Goal: Task Accomplishment & Management: Use online tool/utility

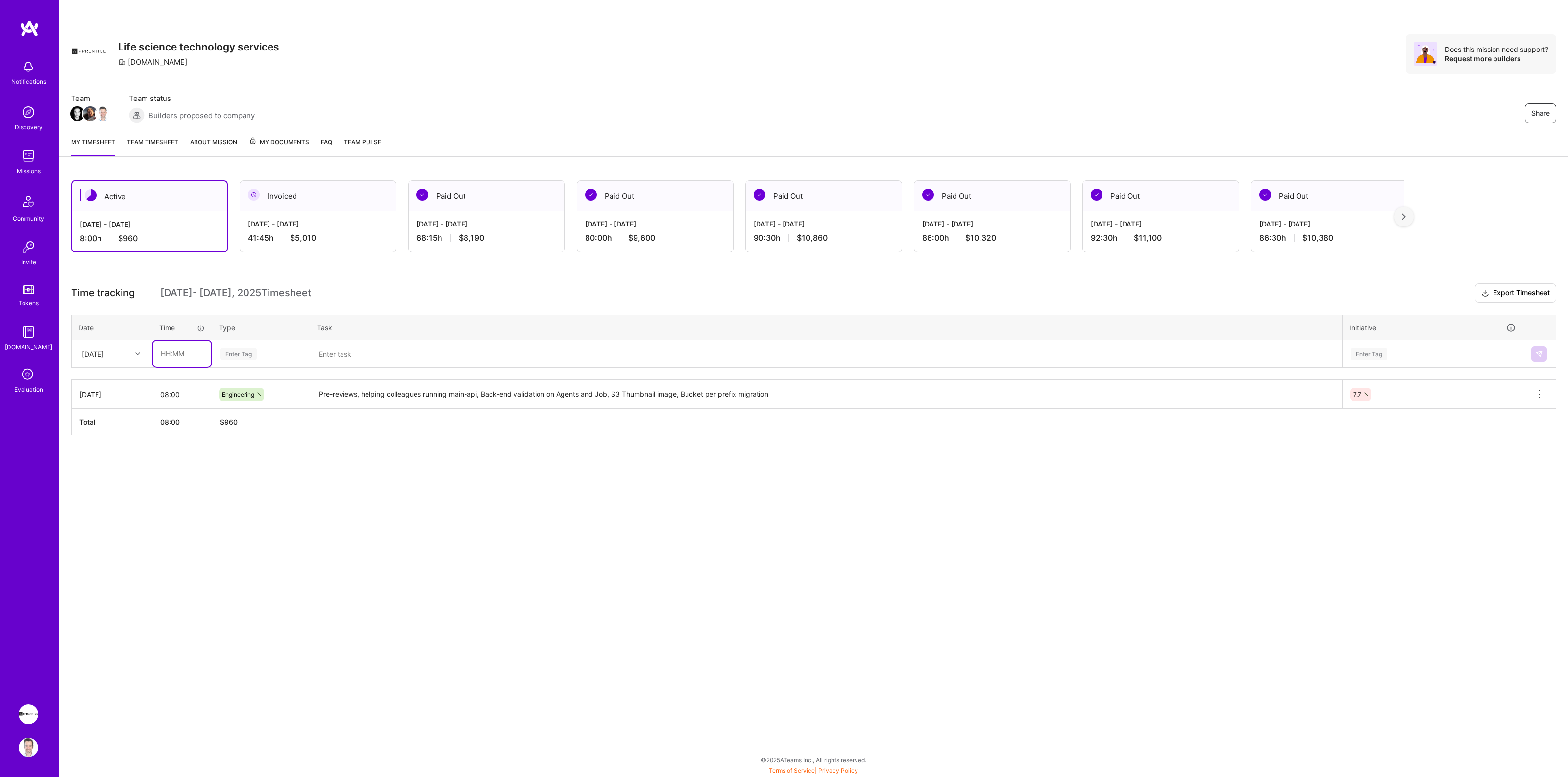
click at [171, 351] on input "text" at bounding box center [182, 353] width 58 height 26
type input "08:00"
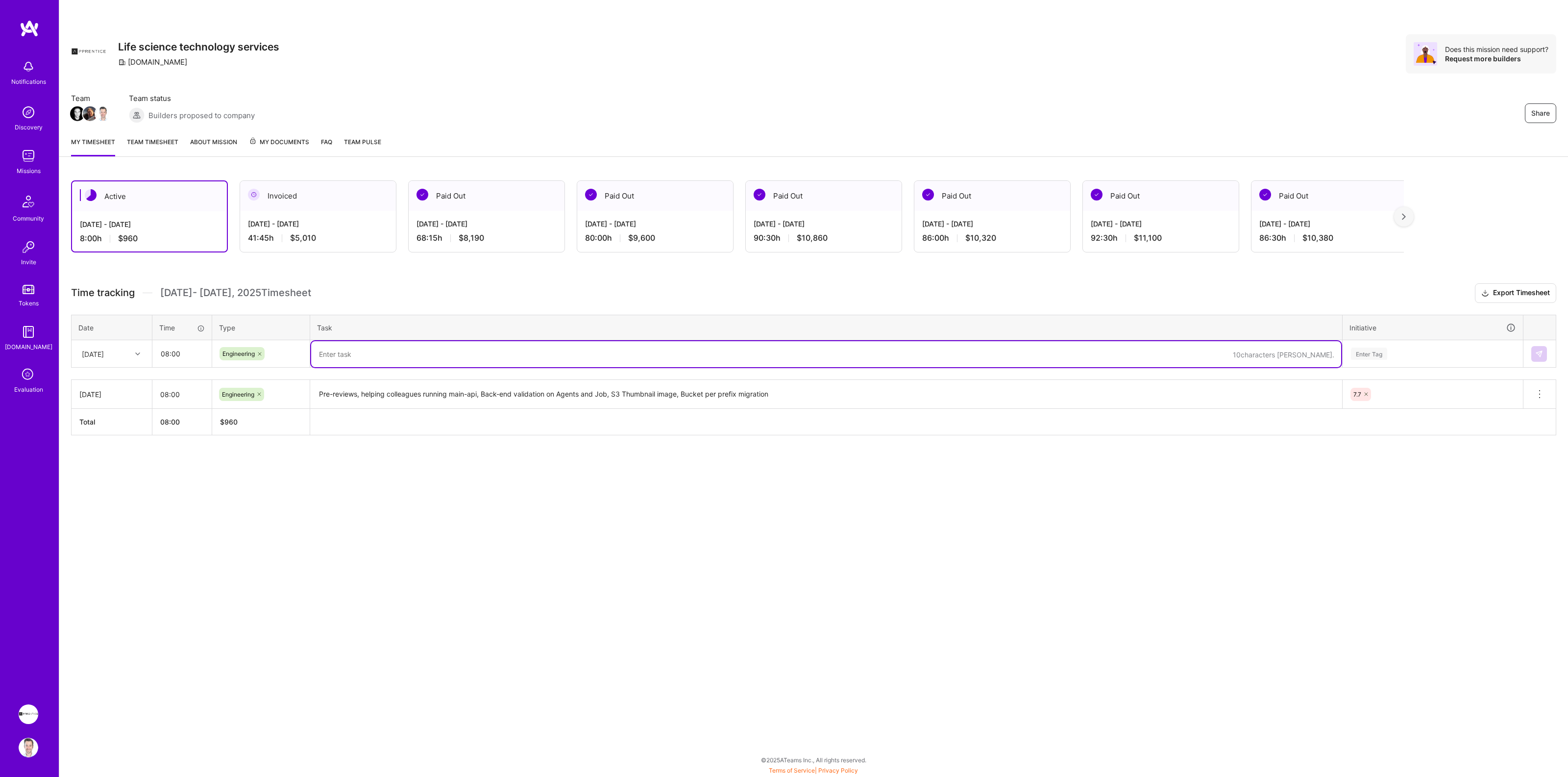
type textarea "B"
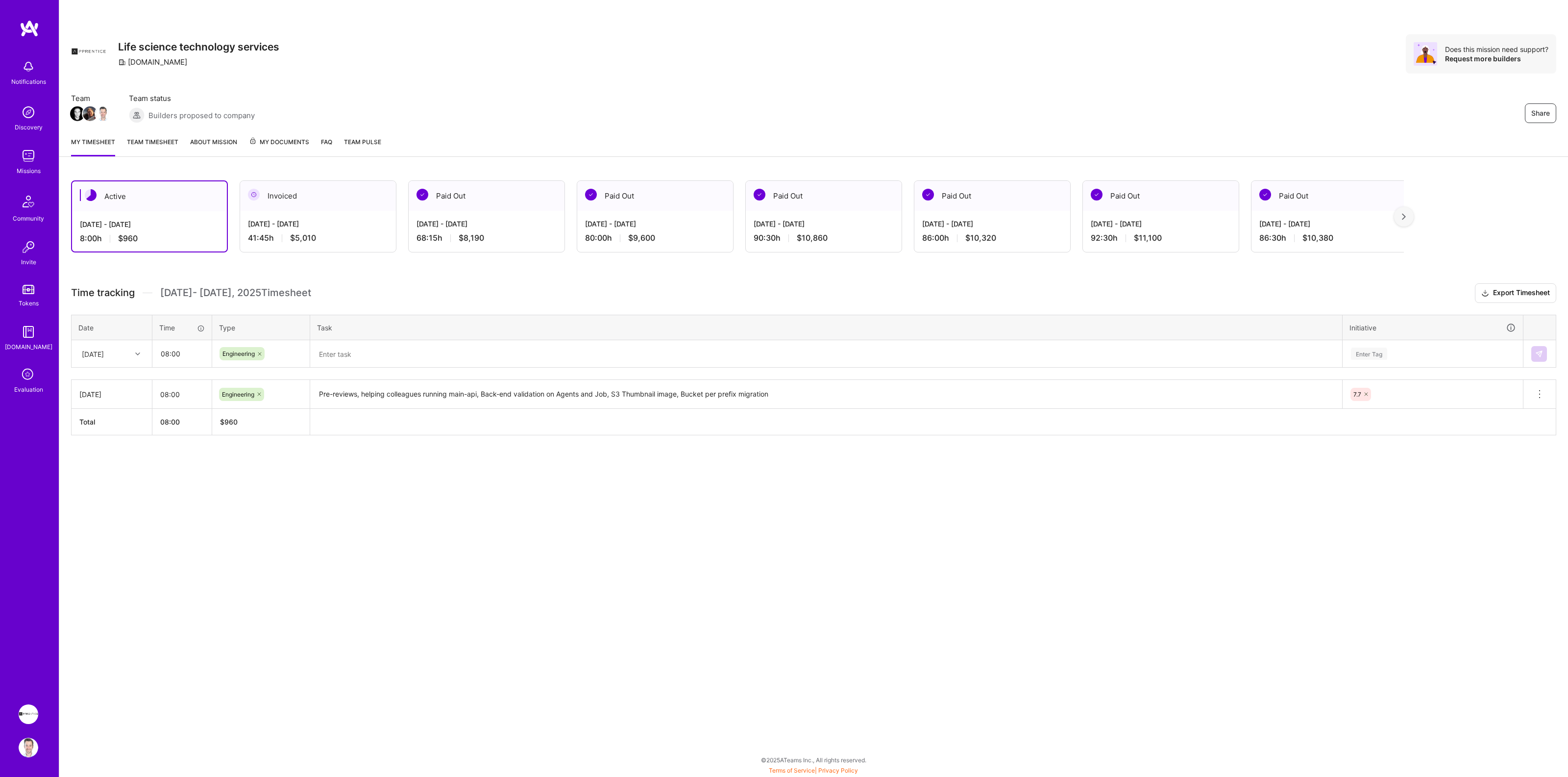
click at [372, 356] on textarea at bounding box center [826, 354] width 1030 height 26
click at [499, 353] on textarea "[PERSON_NAME] assignment fix, Agent backend validation," at bounding box center [826, 354] width 1030 height 26
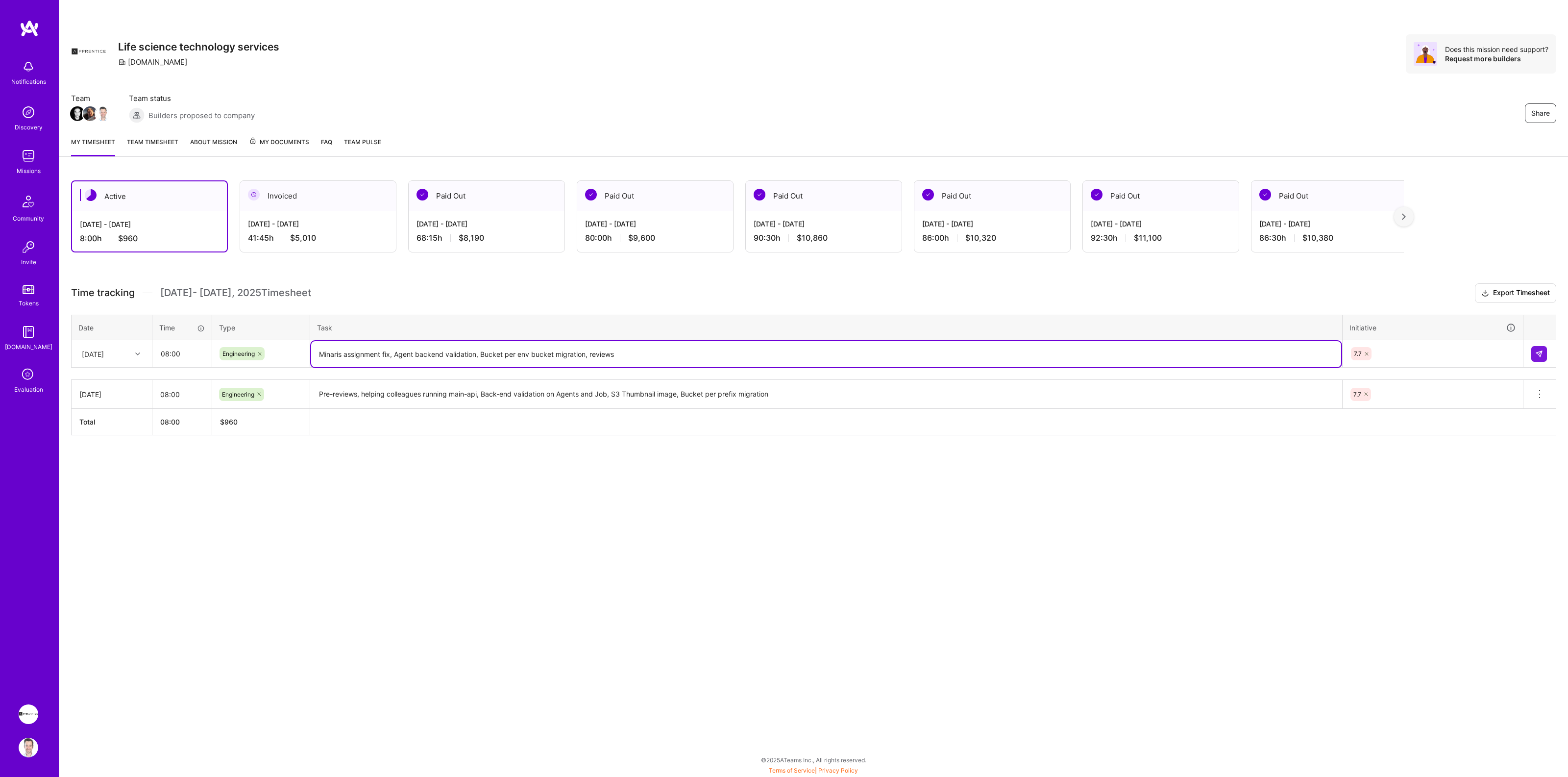
type textarea "Minaris assignment fix, Agent backend validation, Bucket per env bucket migrati…"
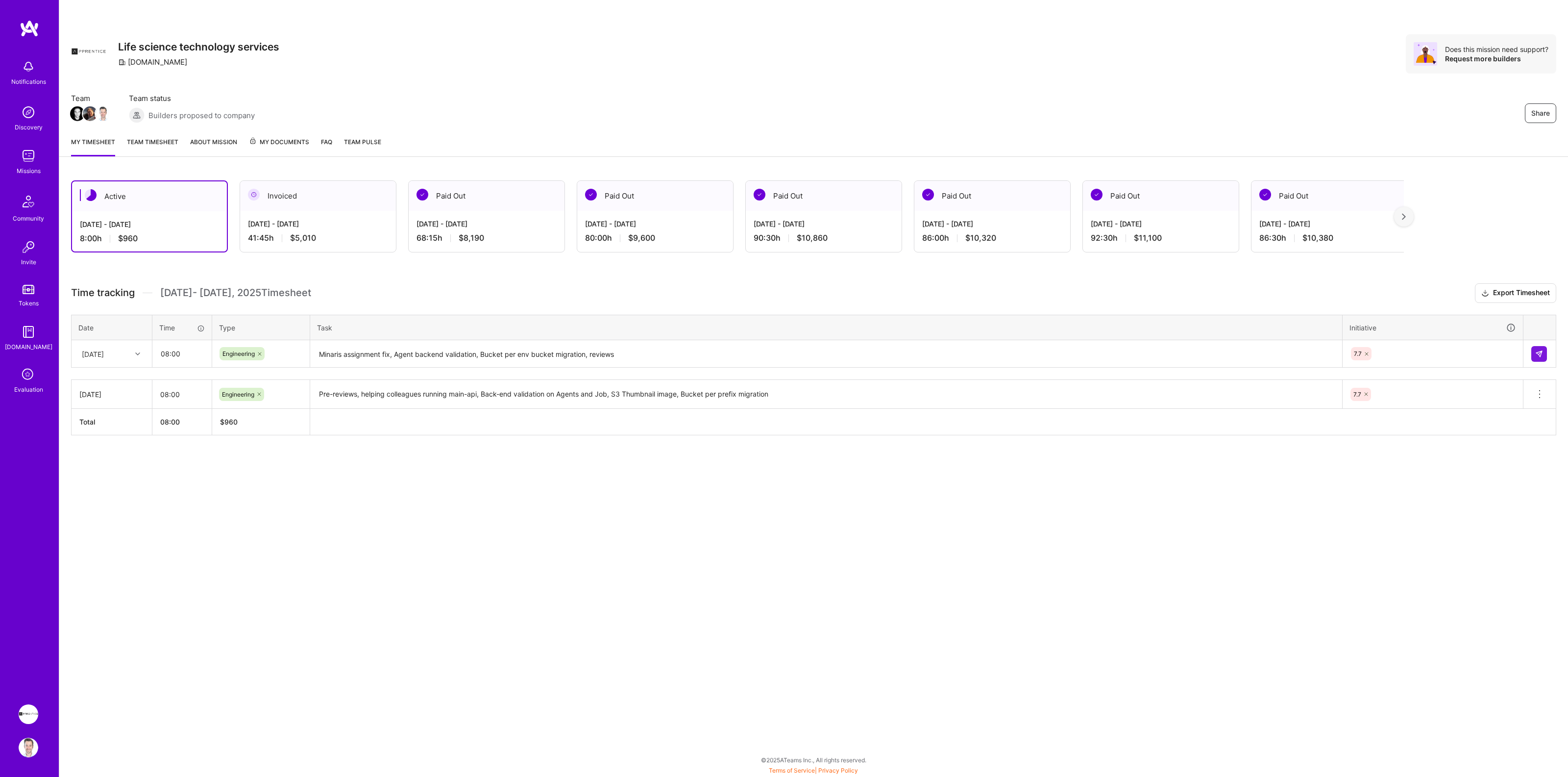
click at [516, 529] on div "Share Life science technology services [DOMAIN_NAME] Does this mission need sup…" at bounding box center [813, 388] width 1509 height 777
click at [1539, 352] on img at bounding box center [1539, 353] width 8 height 8
